Goal: Communication & Community: Answer question/provide support

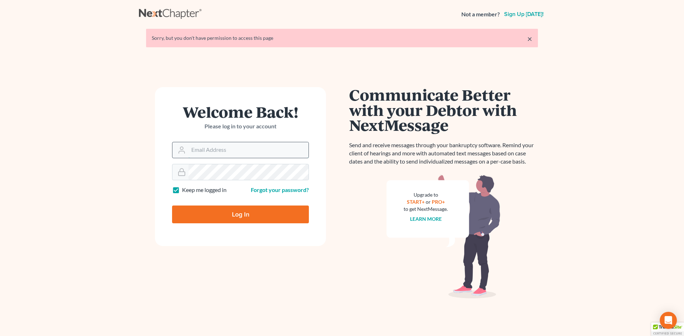
click at [193, 153] on input "Email Address" at bounding box center [248, 150] width 120 height 16
type input "[EMAIL_ADDRESS][DOMAIN_NAME]"
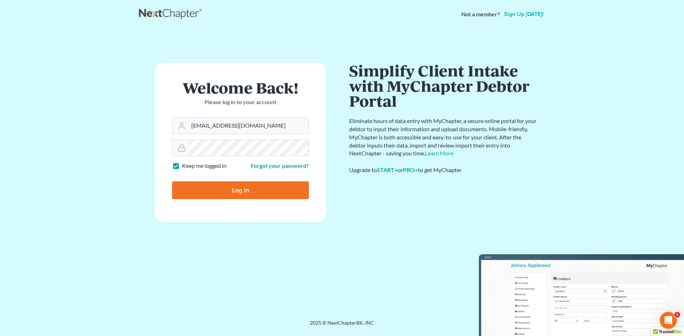
click at [239, 190] on input "Log In" at bounding box center [240, 191] width 137 height 18
type input "Thinking..."
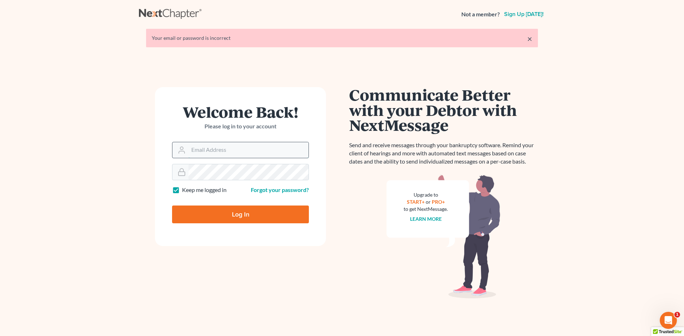
click at [197, 155] on input "Email Address" at bounding box center [248, 150] width 120 height 16
type input "[EMAIL_ADDRESS][DOMAIN_NAME]"
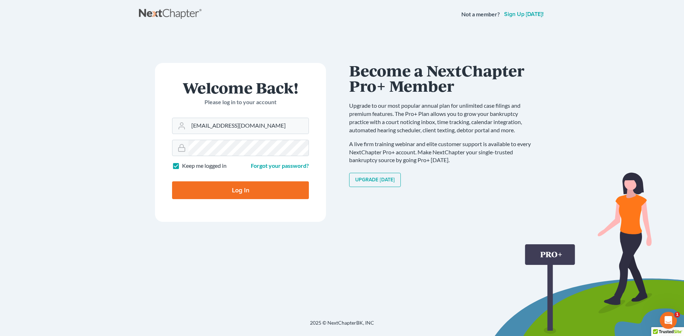
click at [237, 189] on input "Log In" at bounding box center [240, 191] width 137 height 18
type input "Thinking..."
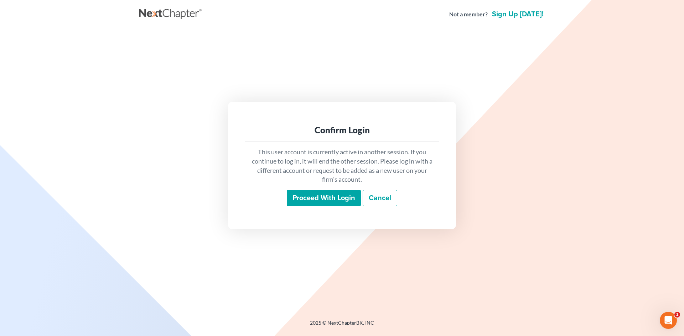
drag, startPoint x: 317, startPoint y: 202, endPoint x: 320, endPoint y: 200, distance: 3.9
click at [318, 201] on input "Proceed with login" at bounding box center [324, 198] width 74 height 16
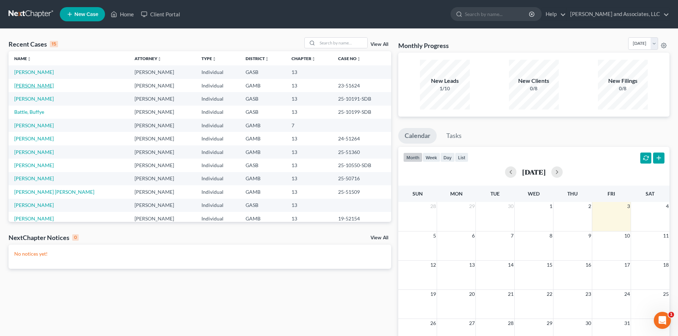
click at [41, 86] on link "[PERSON_NAME]" at bounding box center [34, 86] width 40 height 6
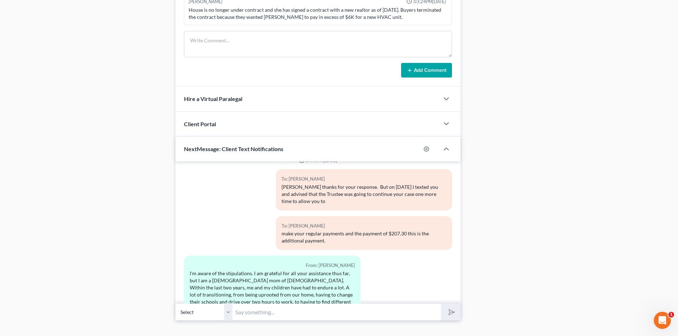
scroll to position [468, 0]
click at [229, 313] on select "Select [PHONE_NUMBER] - [PERSON_NAME]" at bounding box center [204, 311] width 57 height 17
click at [176, 303] on select "Select [PHONE_NUMBER] - [PERSON_NAME]" at bounding box center [204, 311] width 57 height 17
click at [250, 314] on input "text" at bounding box center [336, 311] width 209 height 17
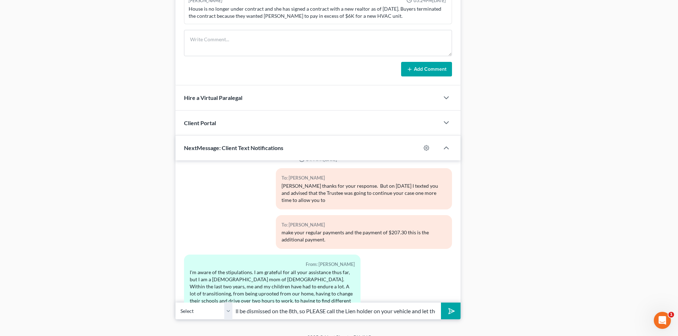
type input "[PERSON_NAME], I am sorry the case did not work out for you. The case will be d…"
click at [441, 303] on button "submit" at bounding box center [451, 311] width 20 height 17
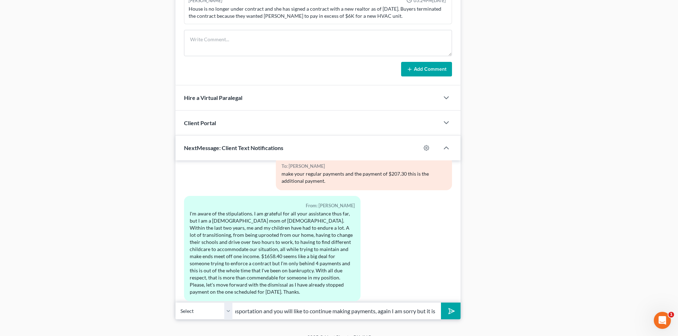
type input "know that you want to keep the vehicle because that is your means of transporta…"
click at [441, 303] on button "submit" at bounding box center [451, 311] width 20 height 17
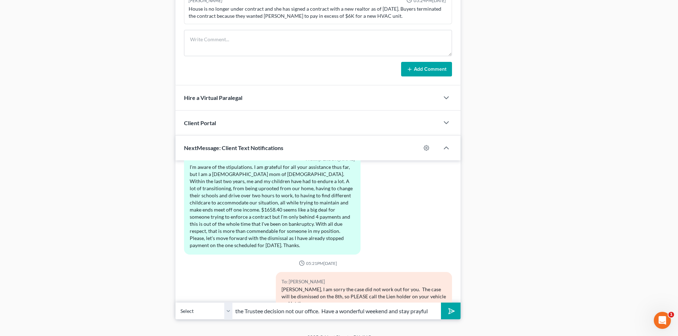
drag, startPoint x: 421, startPoint y: 313, endPoint x: 547, endPoint y: 176, distance: 185.7
click at [431, 313] on input "the Trustee decision not our office. Have a wonderful weekend and stay prayful" at bounding box center [336, 311] width 209 height 17
type input "the Trustee decision not our office. Have a wonderful weekend."
click at [441, 303] on button "submit" at bounding box center [451, 311] width 20 height 17
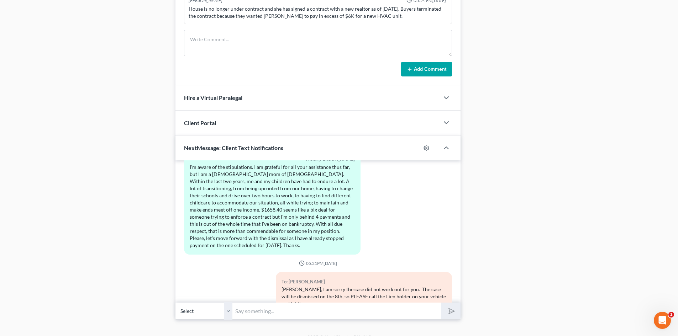
scroll to position [15789, 0]
